Goal: Entertainment & Leisure: Consume media (video, audio)

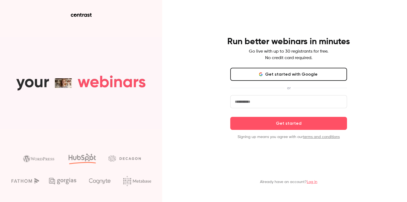
click at [275, 77] on button "Get started with Google" at bounding box center [288, 74] width 117 height 13
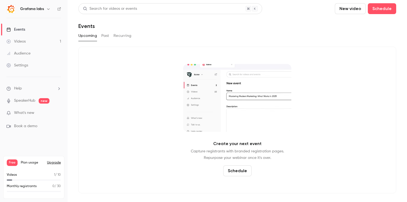
click at [20, 42] on div "Videos" at bounding box center [15, 41] width 19 height 5
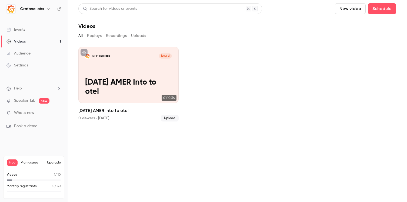
click at [92, 34] on button "Replays" at bounding box center [94, 35] width 15 height 9
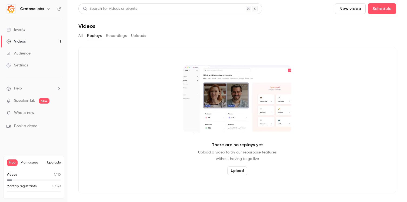
click at [120, 35] on button "Recordings" at bounding box center [116, 35] width 21 height 9
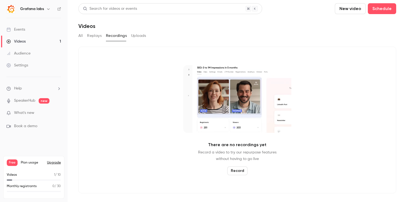
click at [138, 37] on button "Uploads" at bounding box center [138, 35] width 15 height 9
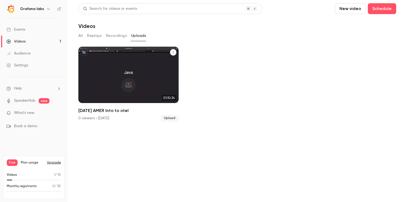
click at [120, 83] on p "[DATE] AMER Into to otel" at bounding box center [128, 87] width 87 height 18
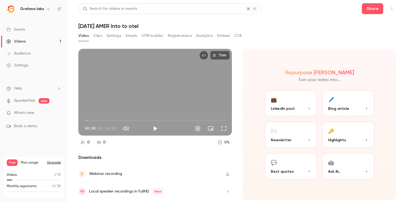
click at [99, 35] on button "Clips" at bounding box center [97, 35] width 9 height 9
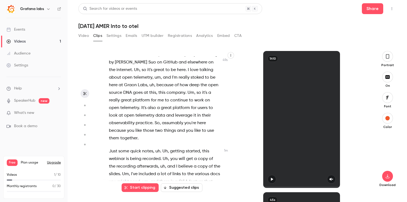
scroll to position [163, 0]
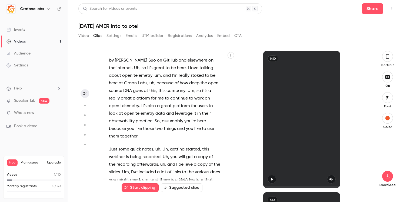
click at [390, 61] on button "button" at bounding box center [387, 56] width 11 height 11
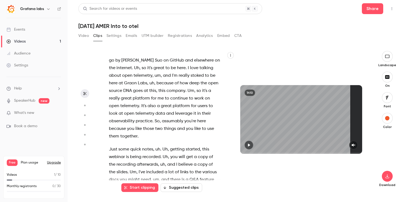
click at [388, 57] on icon "button" at bounding box center [388, 56] width 6 height 4
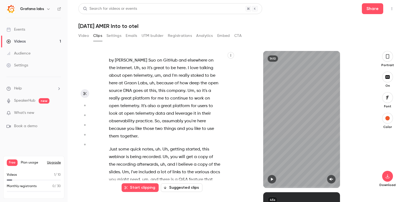
click at [388, 57] on icon "button" at bounding box center [388, 56] width 4 height 6
